Goal: Information Seeking & Learning: Learn about a topic

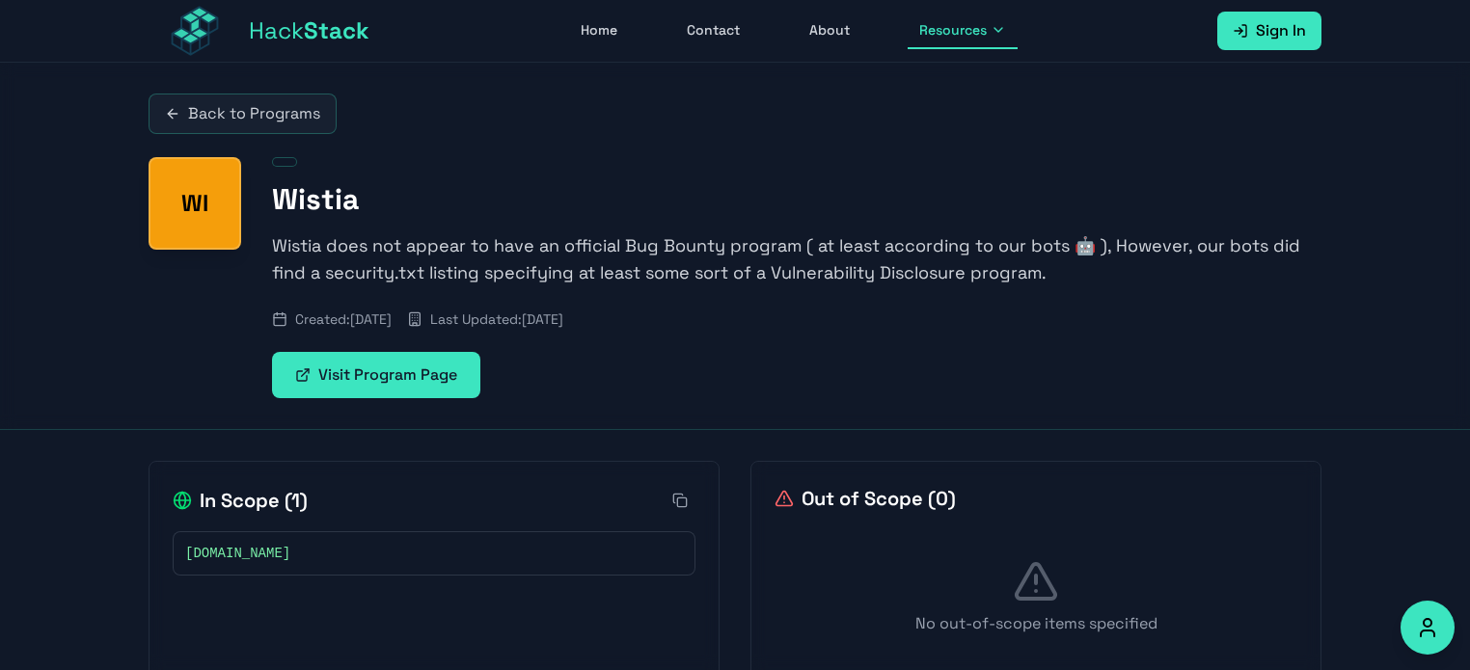
click at [976, 243] on p "Wistia does not appear to have an official Bug Bounty program ( at least accord…" at bounding box center [796, 259] width 1049 height 54
click at [977, 30] on span "Resources" at bounding box center [953, 29] width 68 height 19
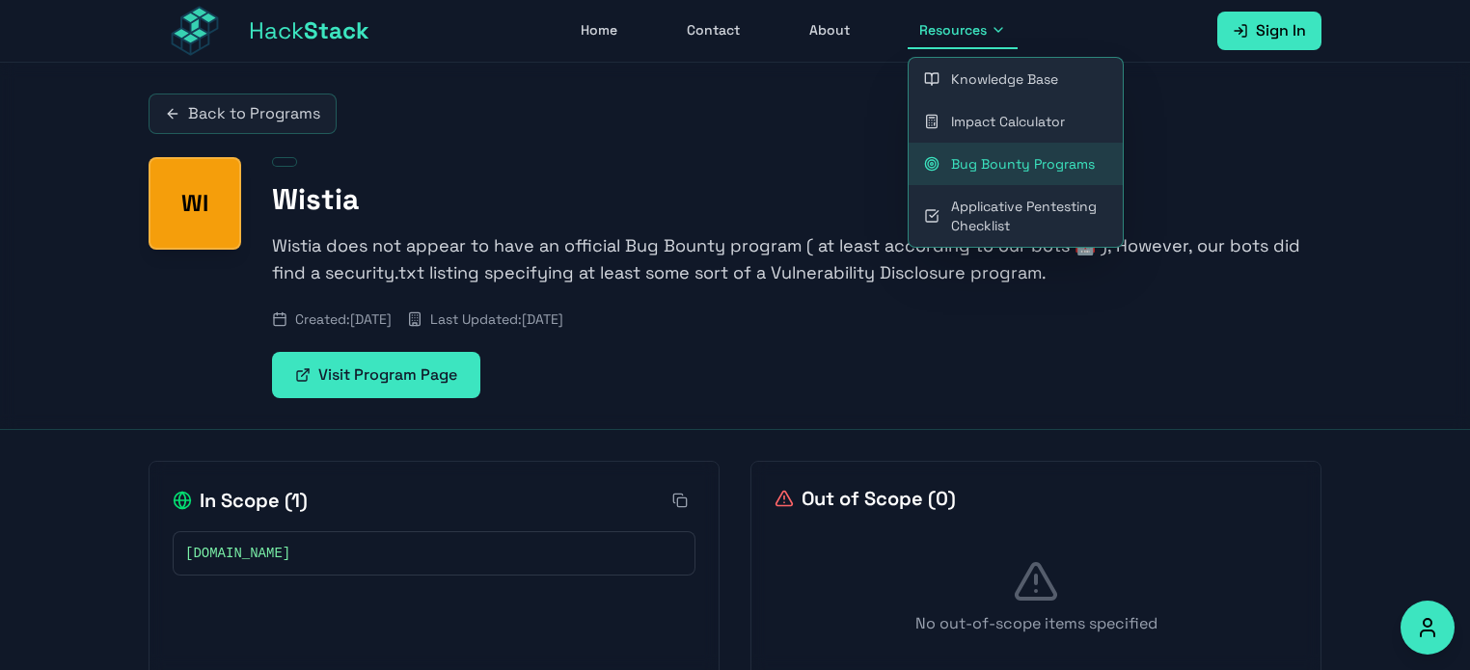
click at [1044, 161] on link "Bug Bounty Programs" at bounding box center [1016, 164] width 214 height 42
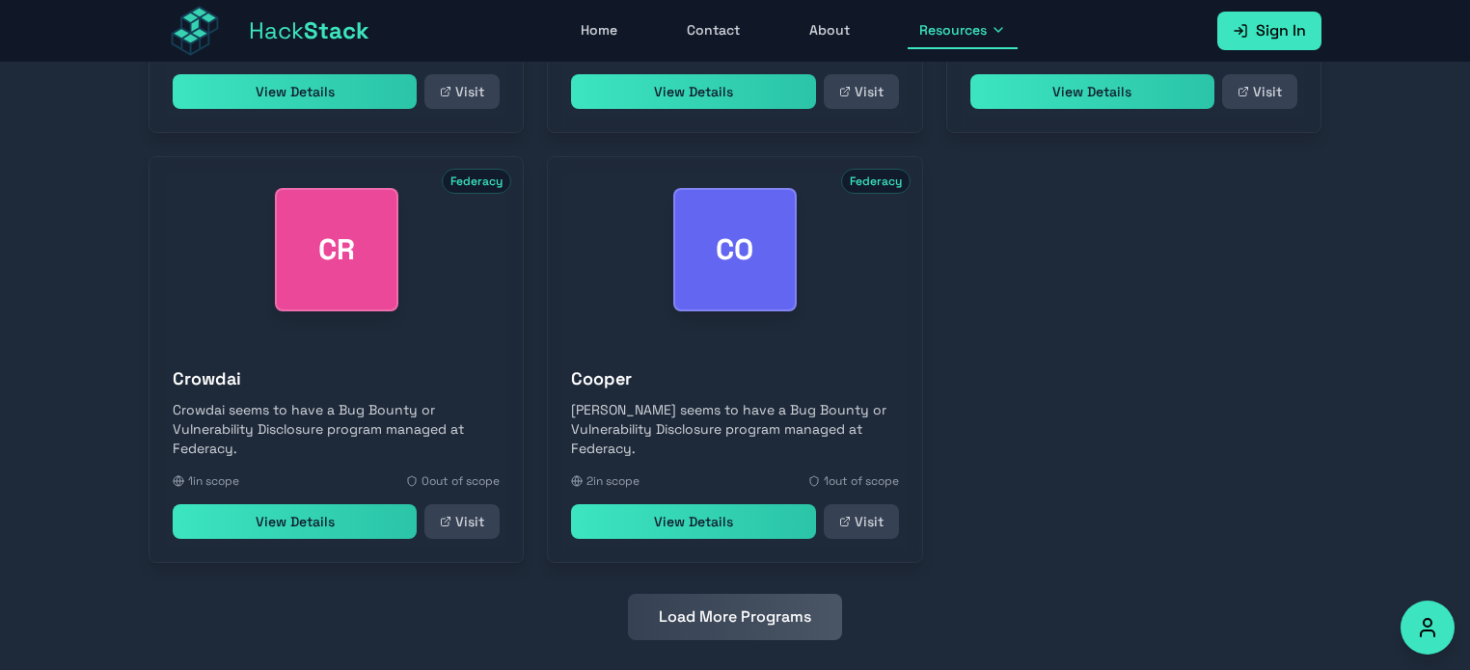
scroll to position [930, 0]
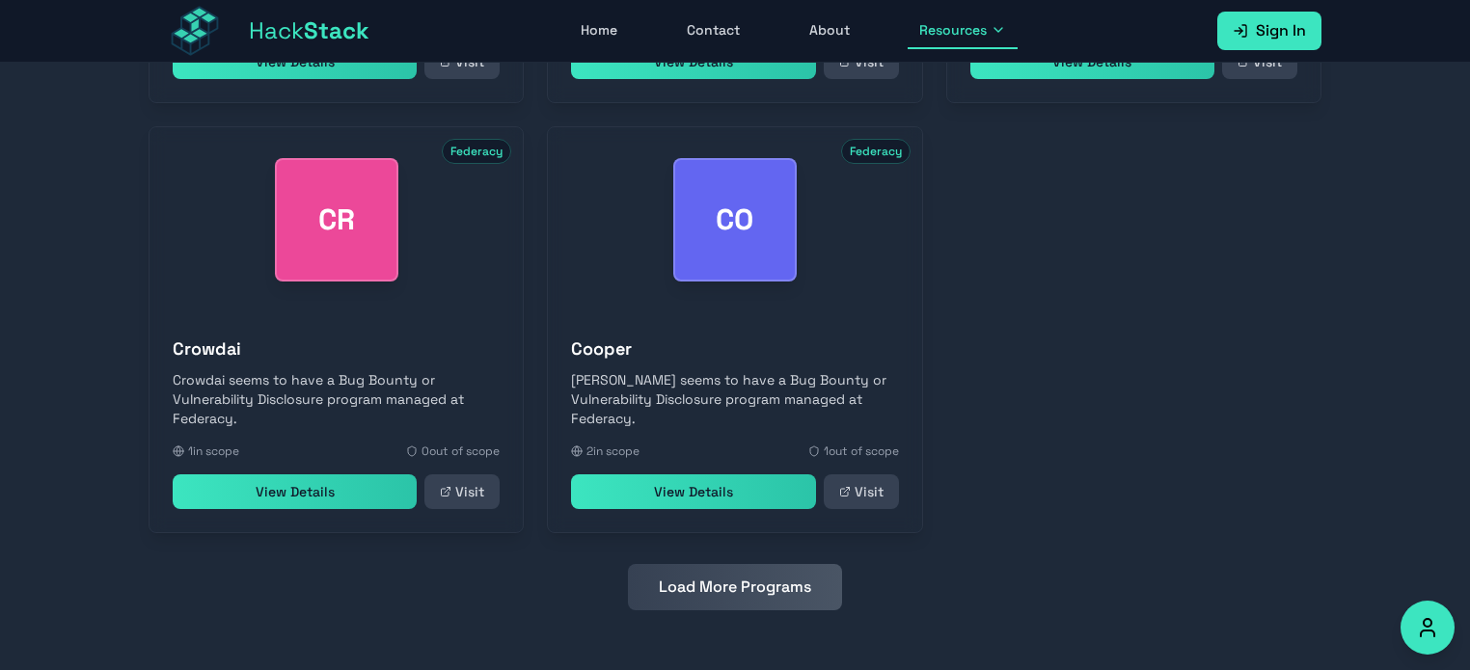
click at [724, 597] on button "Load More Programs" at bounding box center [735, 587] width 214 height 46
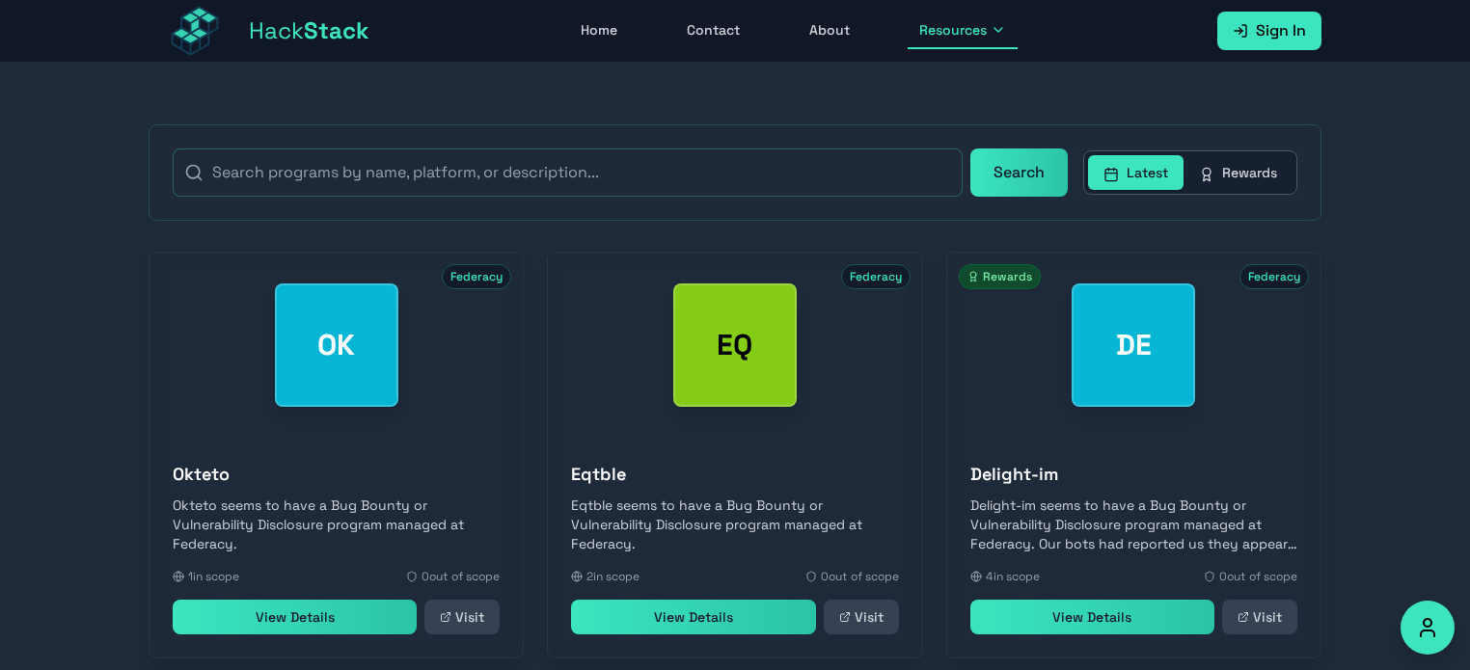
scroll to position [351, 0]
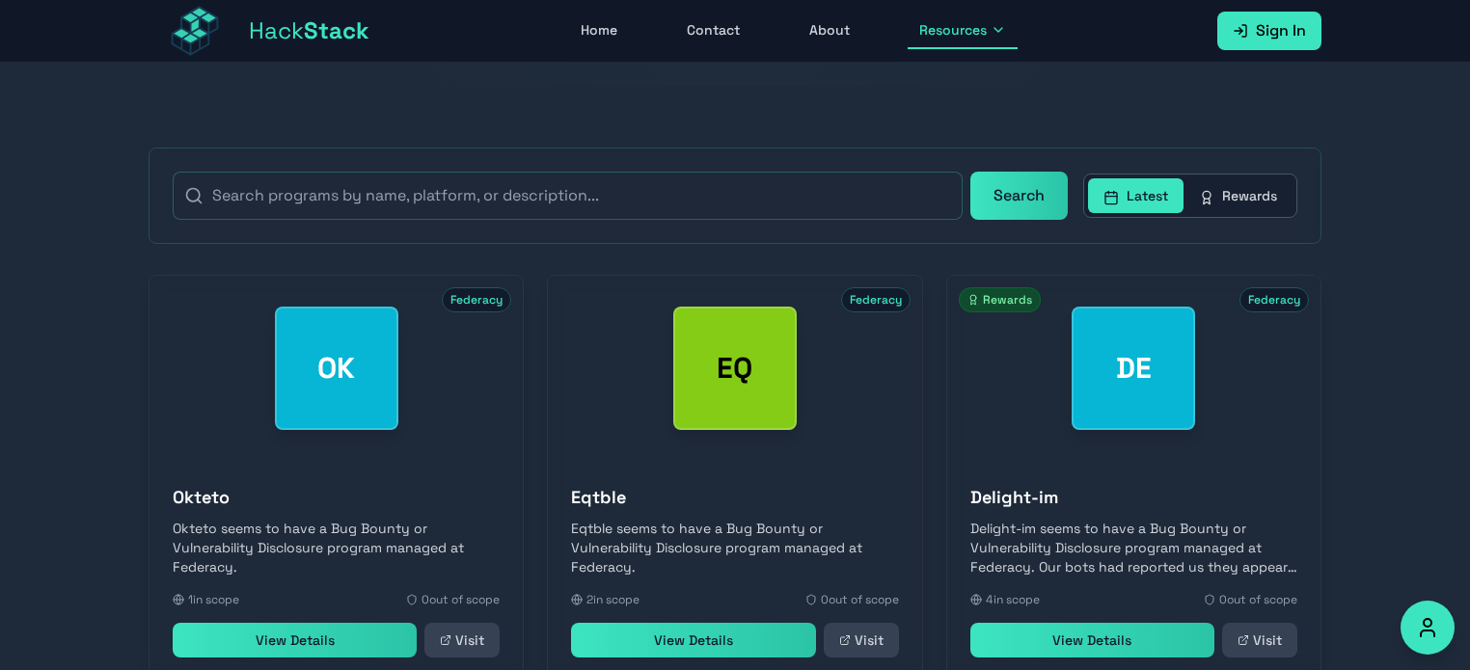
click at [1092, 645] on link "View Details" at bounding box center [1092, 640] width 244 height 35
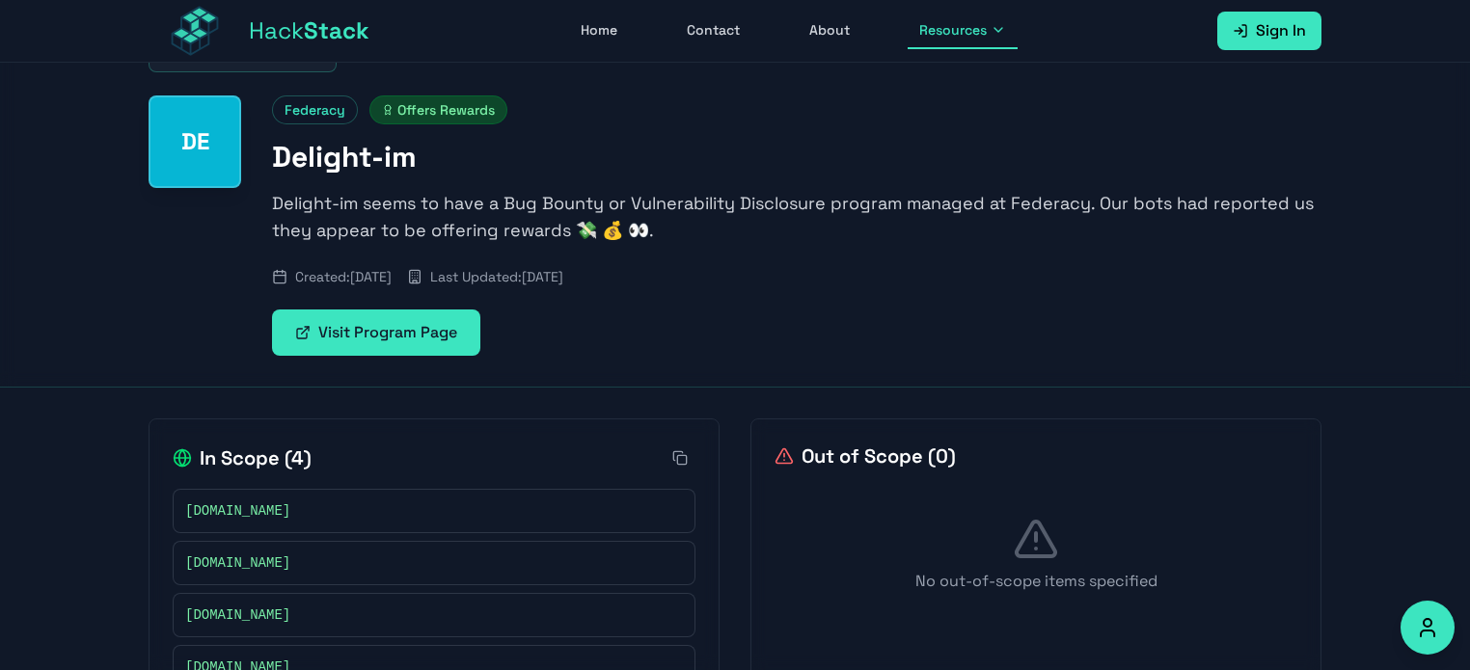
scroll to position [132, 0]
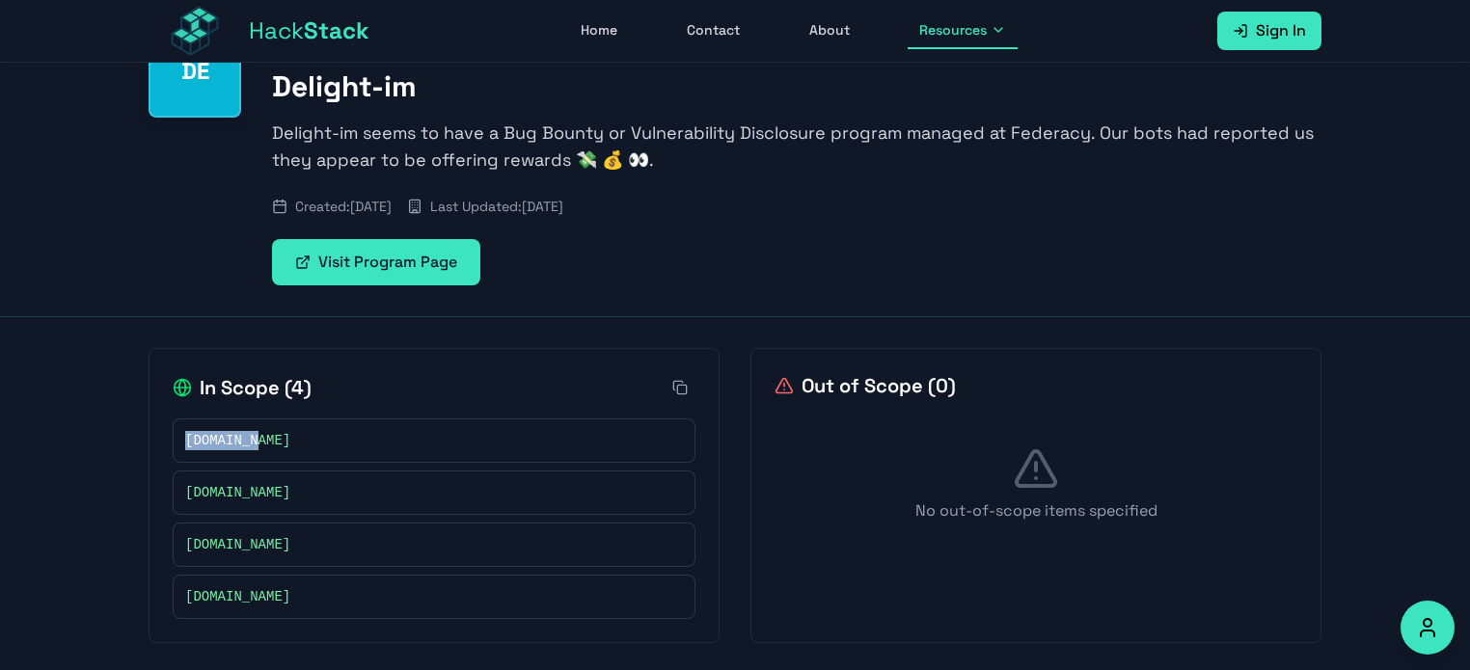
drag, startPoint x: 301, startPoint y: 446, endPoint x: 122, endPoint y: 446, distance: 178.4
click at [122, 446] on div "In Scope ( 4 ) [DOMAIN_NAME] [DOMAIN_NAME] [DOMAIN_NAME] [DOMAIN_NAME] Out of S…" at bounding box center [735, 495] width 1235 height 357
click at [792, 476] on div "No out-of-scope items specified" at bounding box center [1036, 484] width 523 height 139
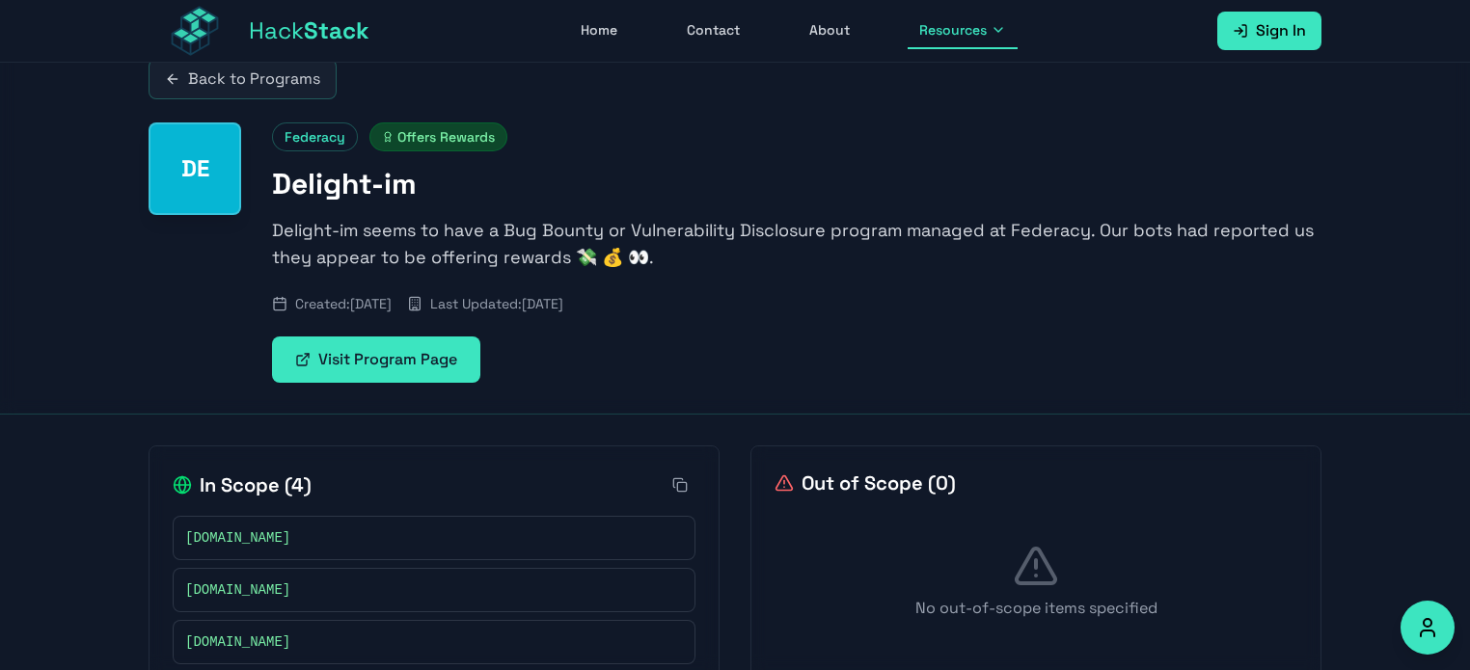
scroll to position [0, 0]
